Goal: Check status: Check status

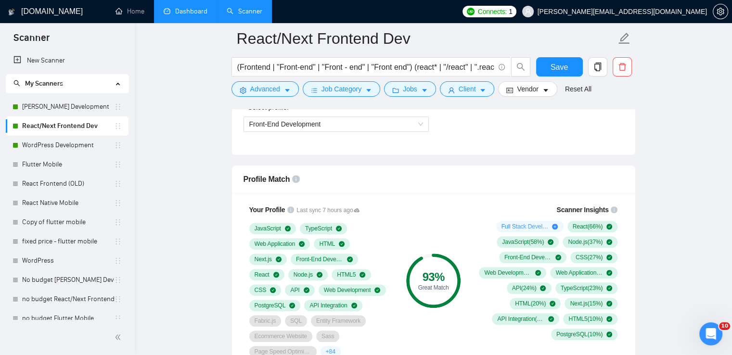
click at [183, 10] on link "Dashboard" at bounding box center [186, 11] width 44 height 8
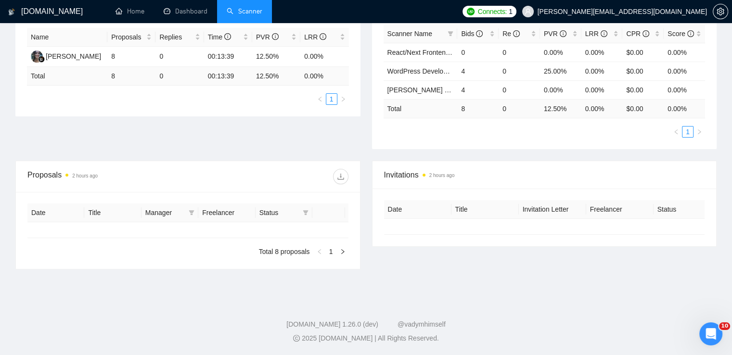
type input "[DATE]"
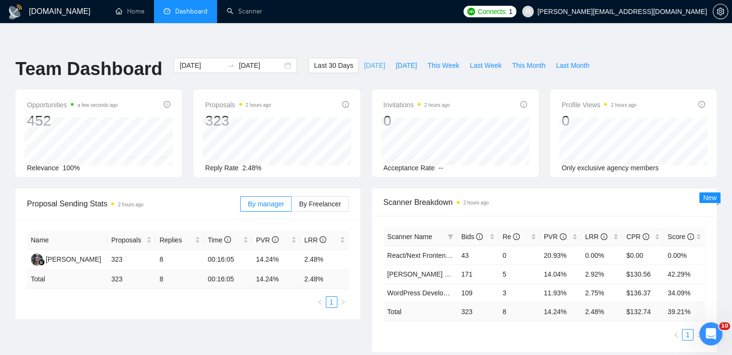
click at [364, 60] on span "[DATE]" at bounding box center [374, 65] width 21 height 11
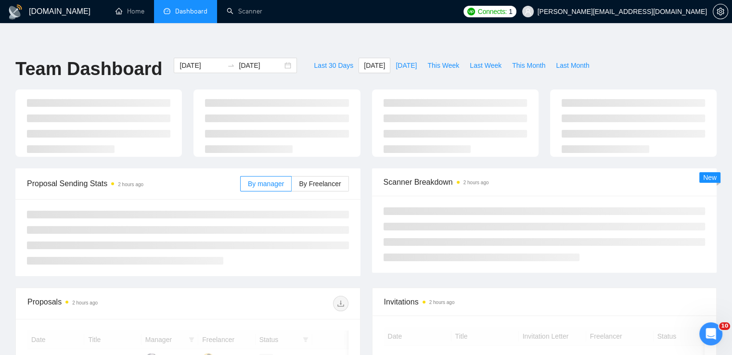
type input "[DATE]"
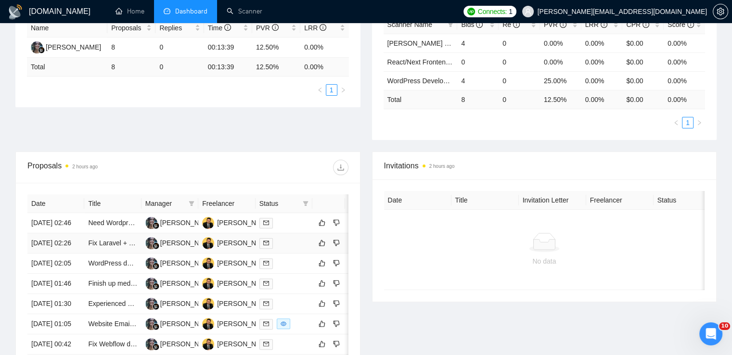
scroll to position [385, 0]
